Goal: Task Accomplishment & Management: Complete application form

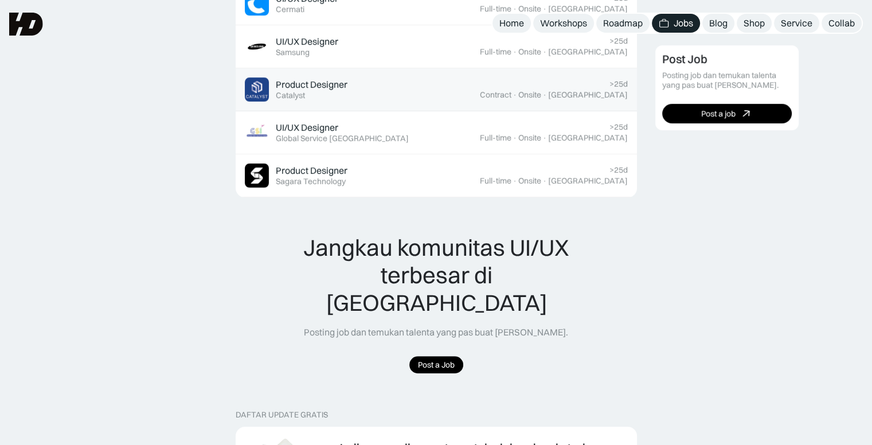
scroll to position [661, 0]
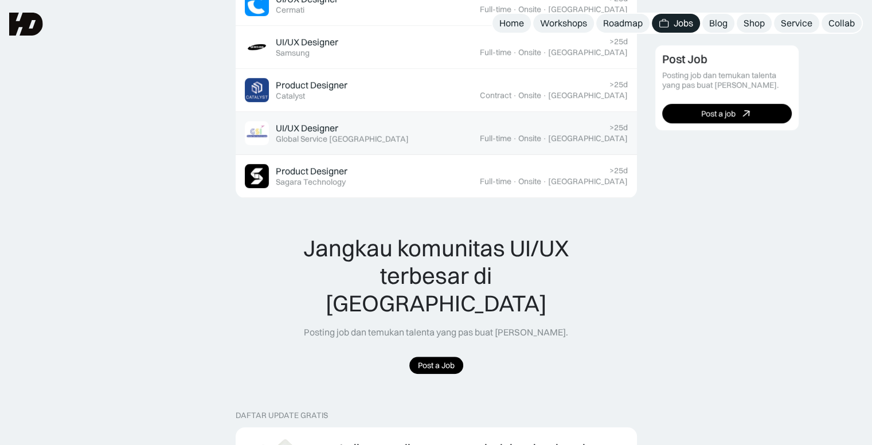
click at [311, 124] on div "UI/UX Designer" at bounding box center [307, 128] width 62 height 12
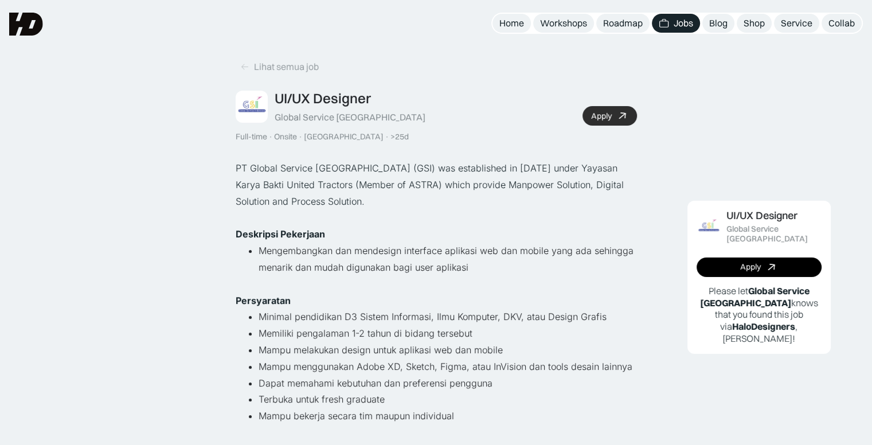
click at [593, 113] on div "Apply" at bounding box center [601, 116] width 21 height 10
click at [28, 33] on img at bounding box center [26, 24] width 34 height 23
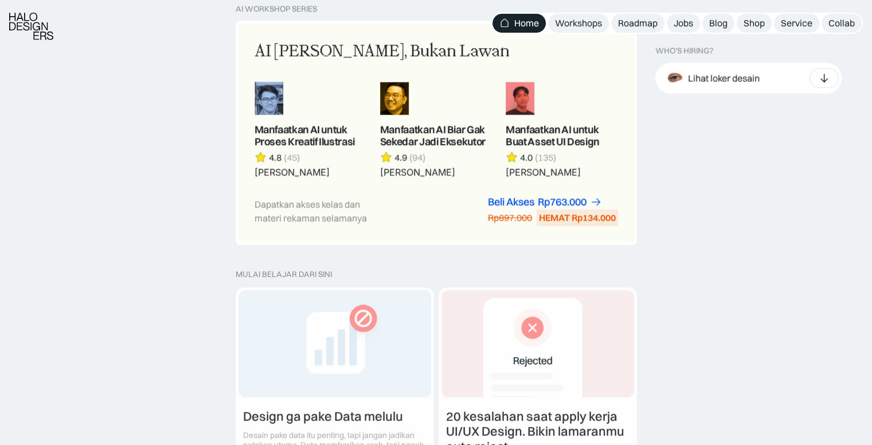
scroll to position [1031, 0]
